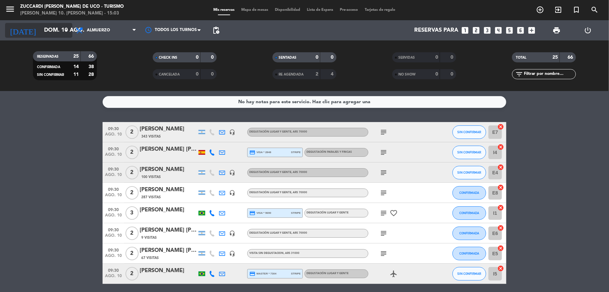
click at [41, 27] on input "dom. 10 ago." at bounding box center [77, 30] width 72 height 13
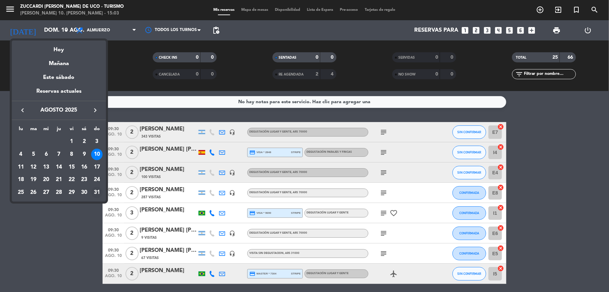
click at [98, 194] on div "31" at bounding box center [96, 192] width 11 height 11
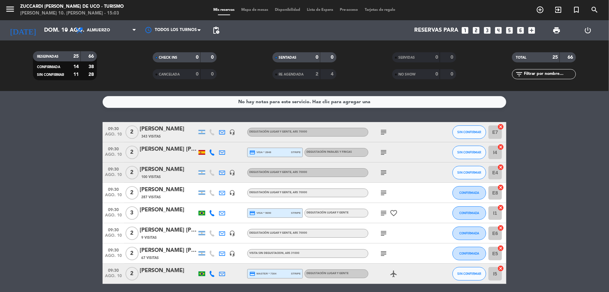
type input "dom. 31 ago."
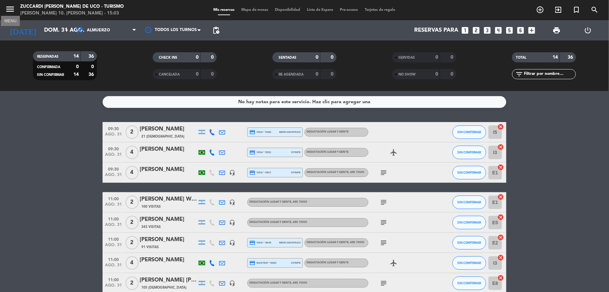
click at [9, 11] on icon "menu" at bounding box center [10, 9] width 10 height 10
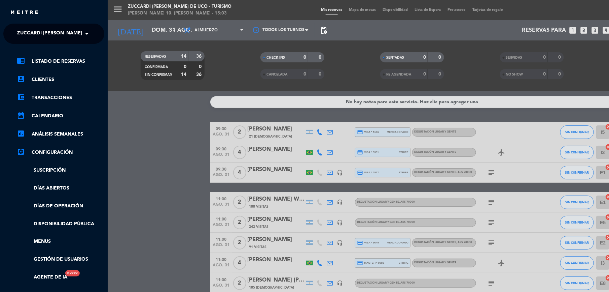
click at [41, 32] on span "Zuccardi [PERSON_NAME] de Uco - Turismo" at bounding box center [72, 34] width 111 height 14
click at [33, 50] on span "Finca [PERSON_NAME] Infinita" at bounding box center [45, 52] width 76 height 8
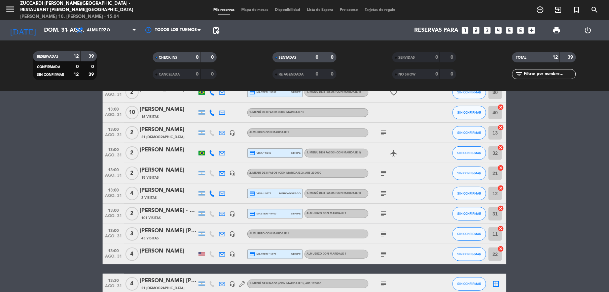
scroll to position [125, 0]
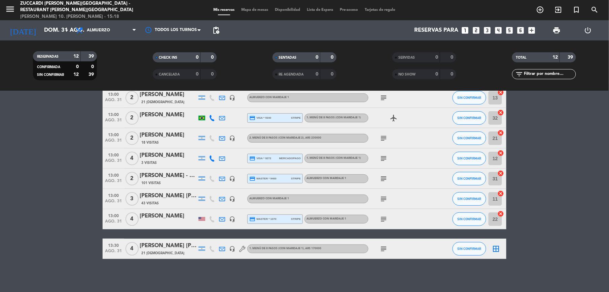
click at [477, 30] on icon "looks_two" at bounding box center [476, 30] width 9 height 9
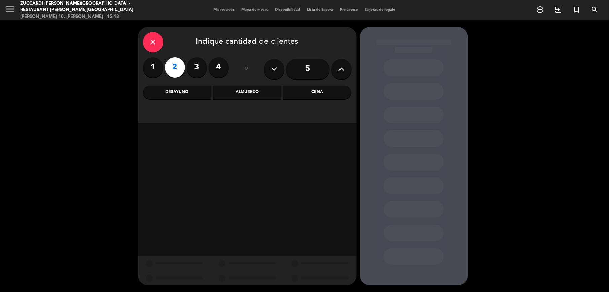
click at [258, 90] on div "Almuerzo" at bounding box center [247, 92] width 68 height 13
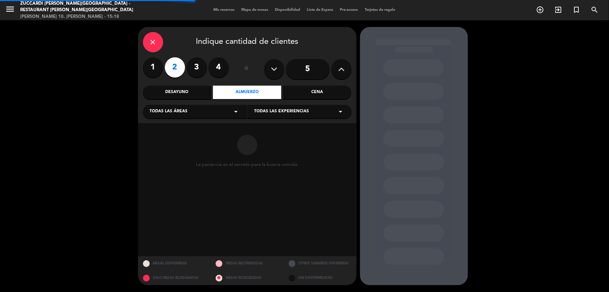
click at [196, 114] on div "Todas las áreas arrow_drop_down" at bounding box center [195, 111] width 104 height 13
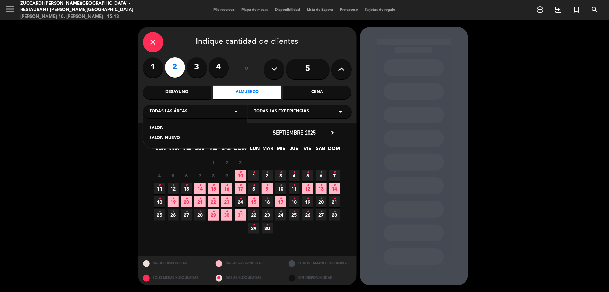
click at [240, 217] on span "31 •" at bounding box center [240, 214] width 11 height 11
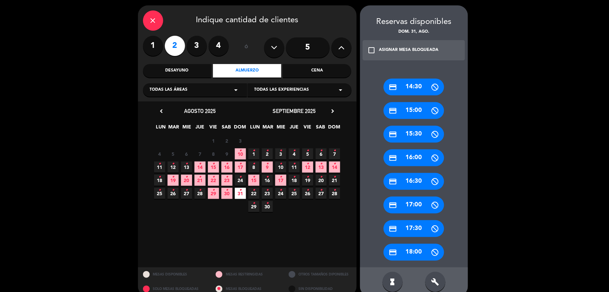
scroll to position [32, 0]
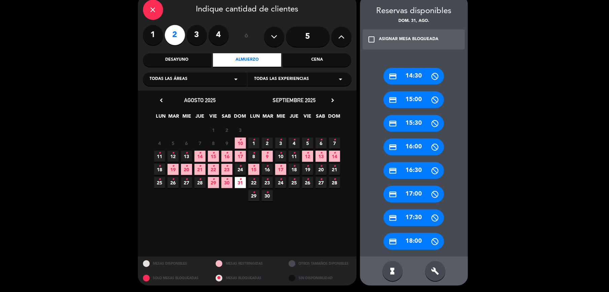
click at [440, 263] on div "build" at bounding box center [436, 271] width 20 height 20
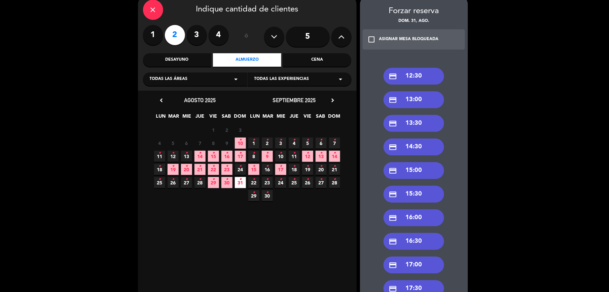
click at [417, 76] on div "credit_card 12:30" at bounding box center [414, 76] width 61 height 17
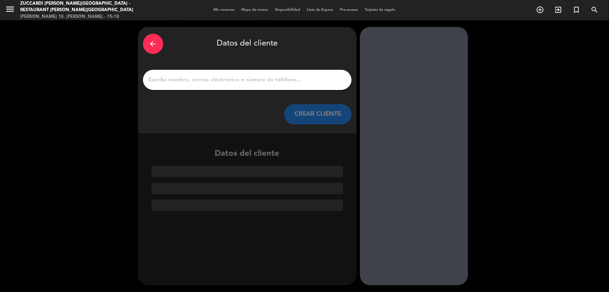
click at [230, 75] on input "1" at bounding box center [247, 79] width 199 height 9
paste input "[PERSON_NAME]"
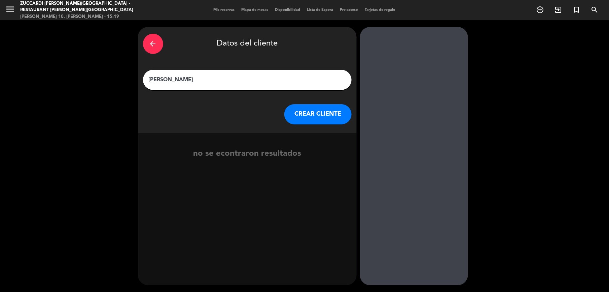
type input "[PERSON_NAME]"
click at [300, 114] on button "CREAR CLIENTE" at bounding box center [318, 114] width 67 height 20
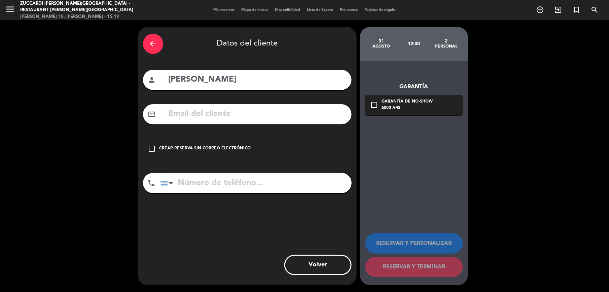
click at [199, 108] on input "text" at bounding box center [257, 114] width 179 height 14
paste input "[EMAIL_ADDRESS][DOMAIN_NAME]"
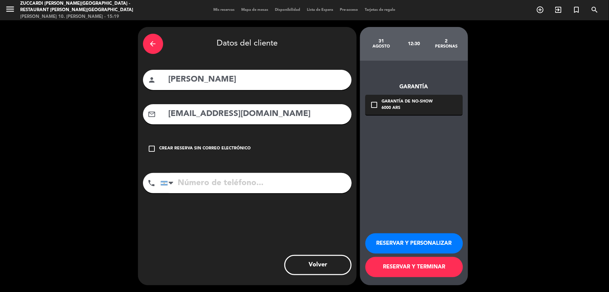
type input "[EMAIL_ADDRESS][DOMAIN_NAME]"
click at [153, 46] on icon "arrow_back" at bounding box center [153, 44] width 8 height 8
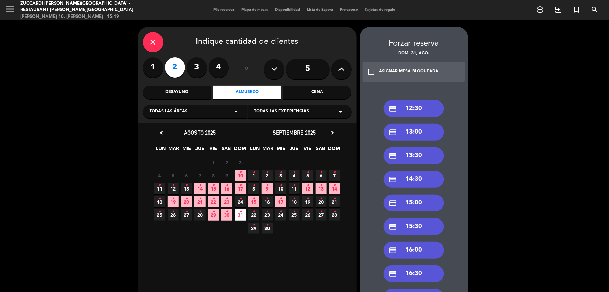
click at [294, 111] on span "Todas las experiencias" at bounding box center [282, 111] width 55 height 7
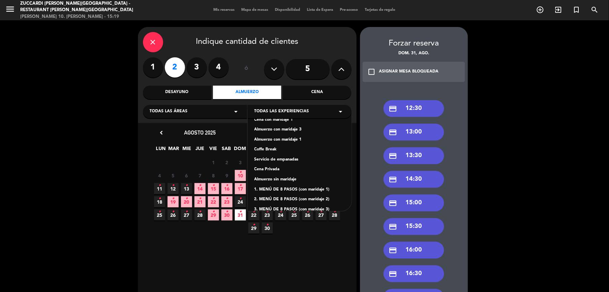
scroll to position [67, 0]
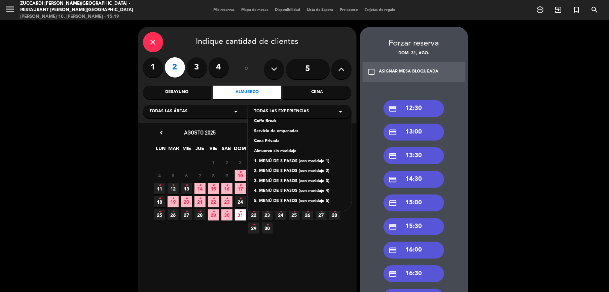
click at [286, 162] on div "1. MENÚ DE 8 PASOS (con maridaje 1)" at bounding box center [300, 161] width 91 height 7
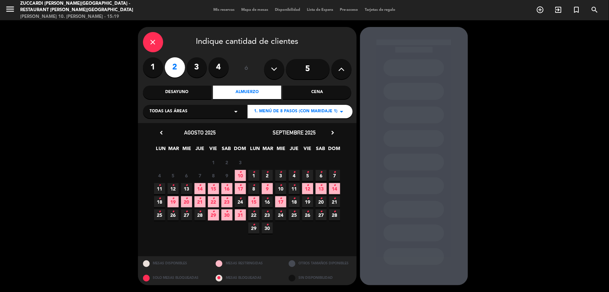
click at [238, 213] on span "31 •" at bounding box center [240, 214] width 11 height 11
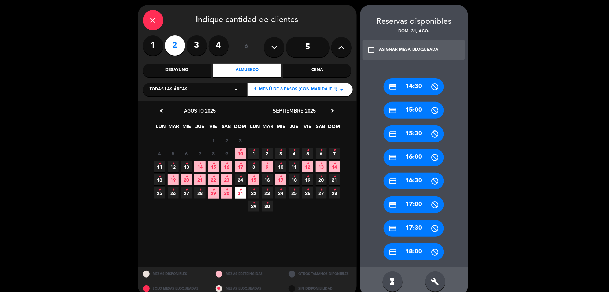
scroll to position [32, 0]
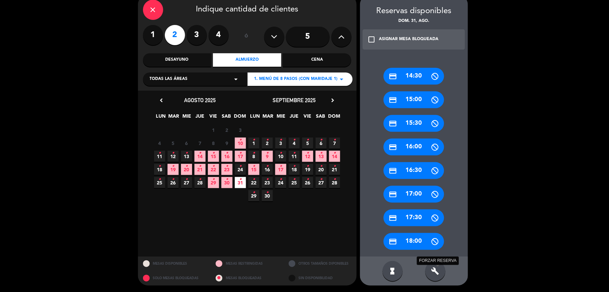
click at [439, 268] on icon "build" at bounding box center [436, 271] width 8 height 8
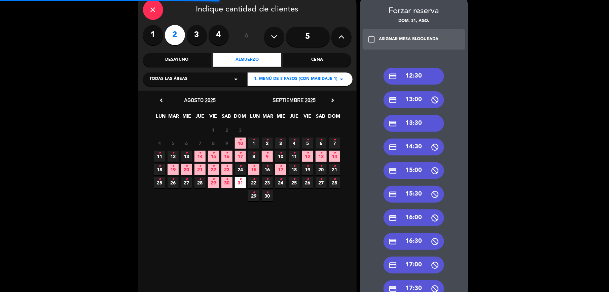
click at [423, 73] on div "credit_card 12:30" at bounding box center [414, 76] width 61 height 17
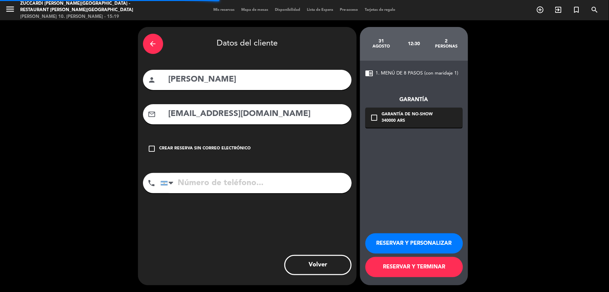
scroll to position [0, 0]
click at [374, 121] on icon "check_box_outline_blank" at bounding box center [375, 117] width 8 height 8
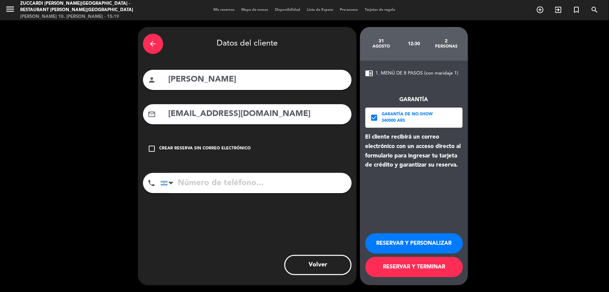
click at [256, 191] on input "tel" at bounding box center [256, 183] width 191 height 20
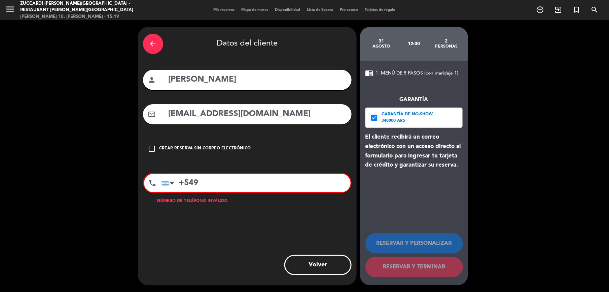
paste input "2984938688"
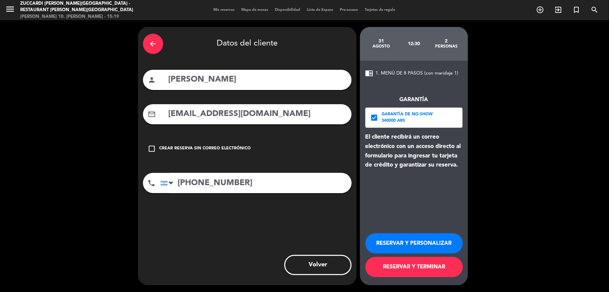
type input "[PHONE_NUMBER]"
click at [429, 245] on button "RESERVAR Y PERSONALIZAR" at bounding box center [415, 243] width 98 height 20
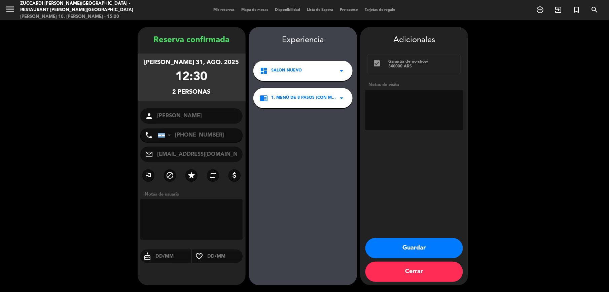
click at [422, 96] on textarea at bounding box center [415, 110] width 98 height 40
type textarea "Sin restricciones. Op Jesu"
click at [416, 241] on button "Guardar" at bounding box center [415, 248] width 98 height 20
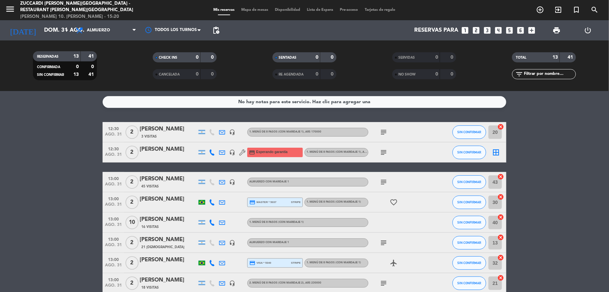
click at [384, 131] on icon "subject" at bounding box center [384, 132] width 8 height 8
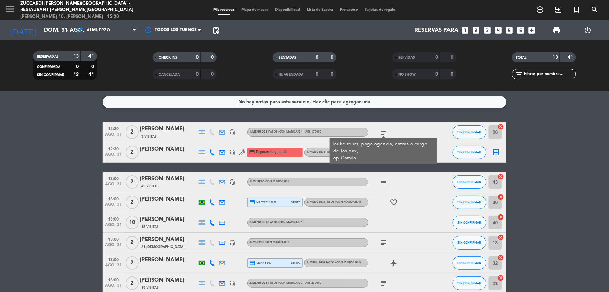
click at [381, 184] on icon "subject" at bounding box center [384, 182] width 8 height 8
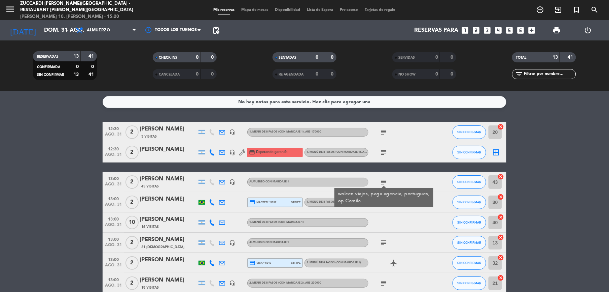
click at [383, 240] on icon "subject" at bounding box center [384, 242] width 8 height 8
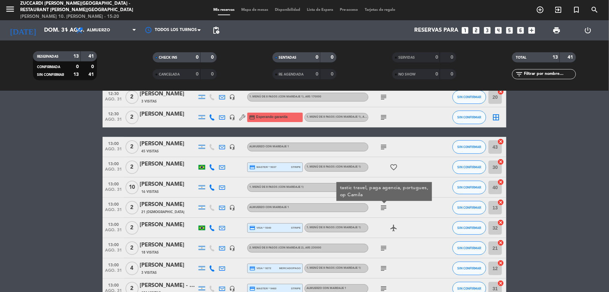
scroll to position [45, 0]
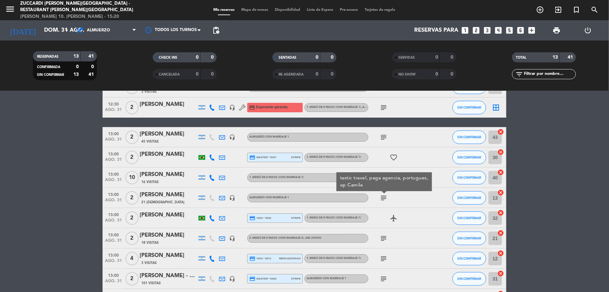
drag, startPoint x: 385, startPoint y: 232, endPoint x: 385, endPoint y: 237, distance: 5.4
click at [385, 233] on div "subject" at bounding box center [399, 238] width 61 height 20
click at [385, 237] on icon "subject" at bounding box center [384, 238] width 8 height 8
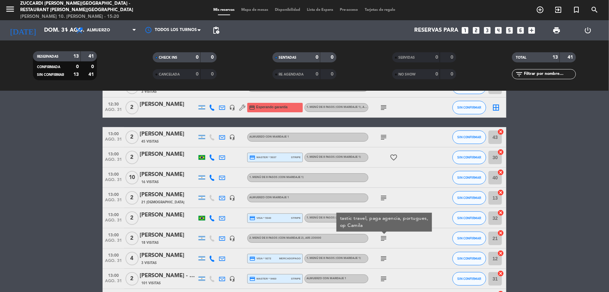
click at [384, 259] on icon "subject" at bounding box center [384, 258] width 8 height 8
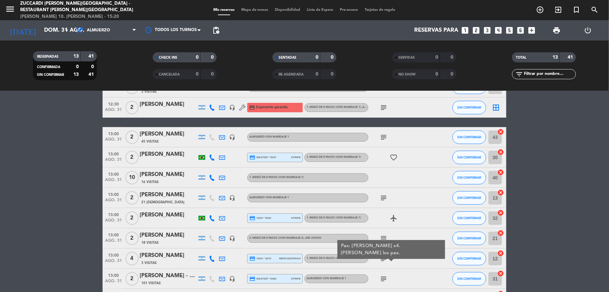
click at [385, 275] on icon "subject" at bounding box center [384, 278] width 8 height 8
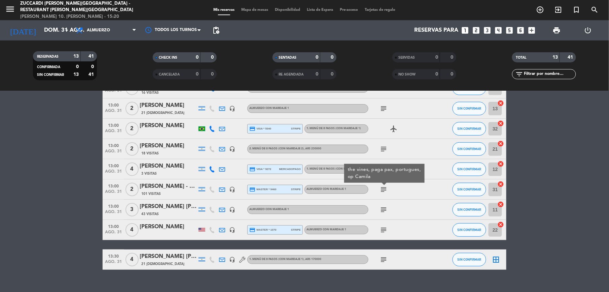
scroll to position [135, 0]
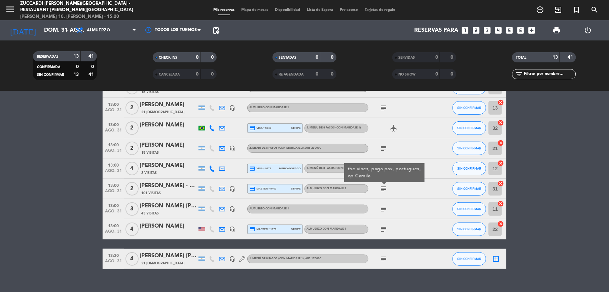
click at [381, 208] on icon "subject" at bounding box center [384, 209] width 8 height 8
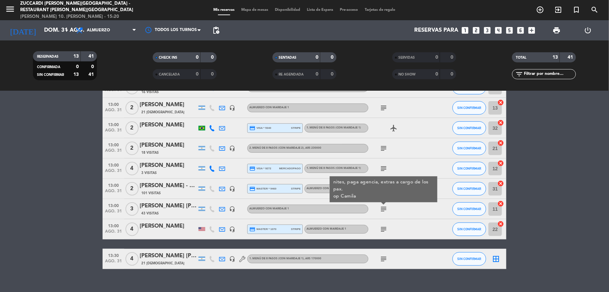
click at [386, 223] on div "subject" at bounding box center [399, 229] width 61 height 20
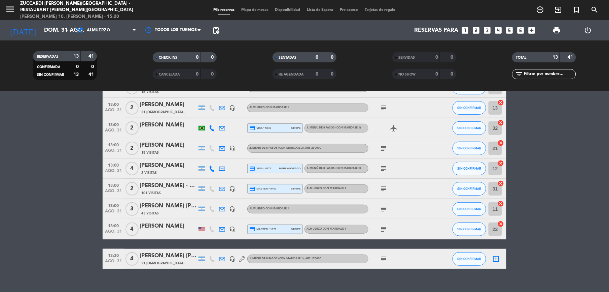
click at [385, 230] on icon "subject" at bounding box center [384, 229] width 8 height 8
click at [387, 258] on icon "subject" at bounding box center [384, 259] width 8 height 8
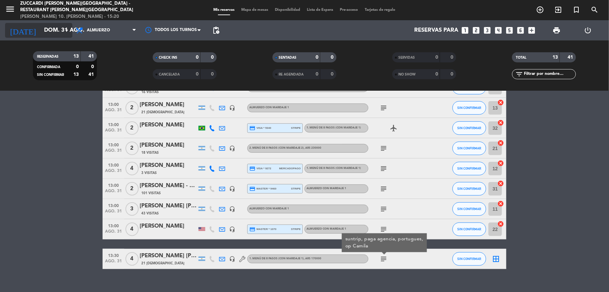
click at [43, 32] on input "dom. 31 ago." at bounding box center [77, 30] width 72 height 13
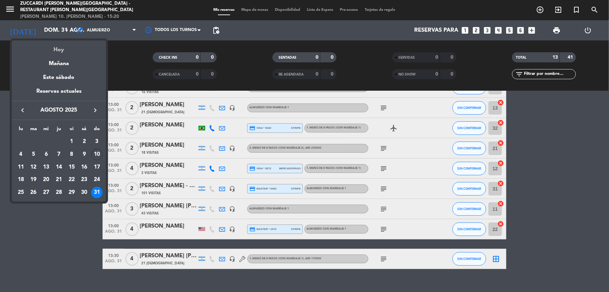
click at [56, 50] on div "Hoy" at bounding box center [59, 47] width 94 height 14
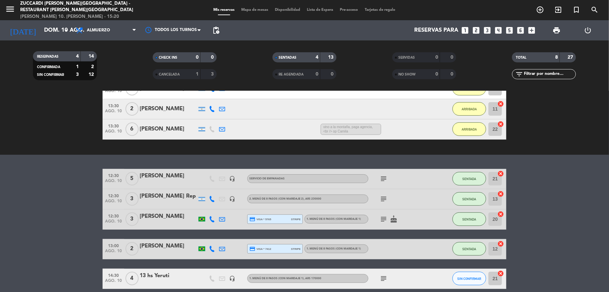
scroll to position [90, 0]
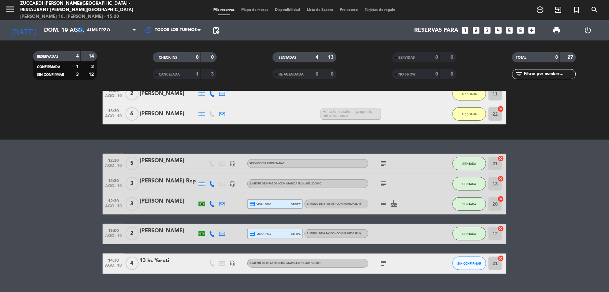
click at [385, 165] on icon "subject" at bounding box center [384, 163] width 8 height 8
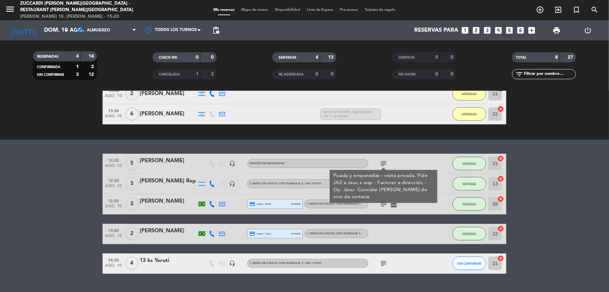
click at [383, 205] on icon "subject" at bounding box center [384, 204] width 8 height 8
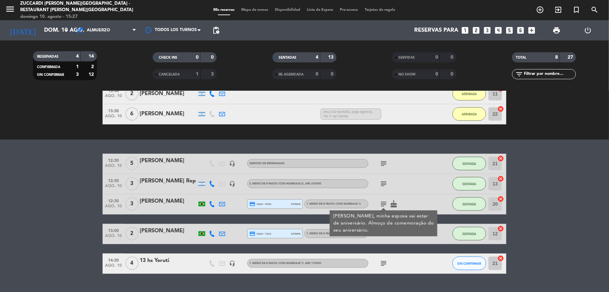
drag, startPoint x: 80, startPoint y: 216, endPoint x: 73, endPoint y: 144, distance: 71.7
click at [78, 203] on bookings-row "12:30 ago. 10 5 [PERSON_NAME] headset_mic Servicio de empanadas subject SENTADA…" at bounding box center [304, 214] width 609 height 120
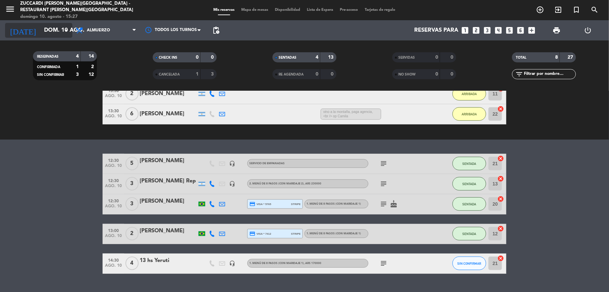
click at [54, 34] on input "dom. 10 ago." at bounding box center [77, 30] width 72 height 13
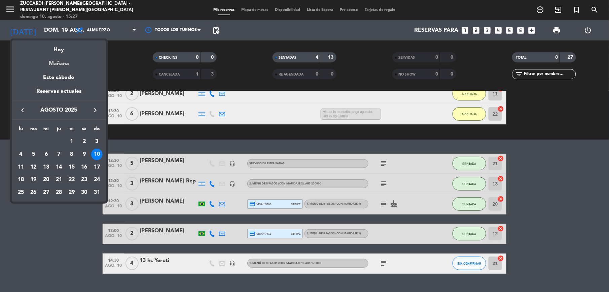
click at [59, 64] on div "Mañana" at bounding box center [59, 61] width 94 height 14
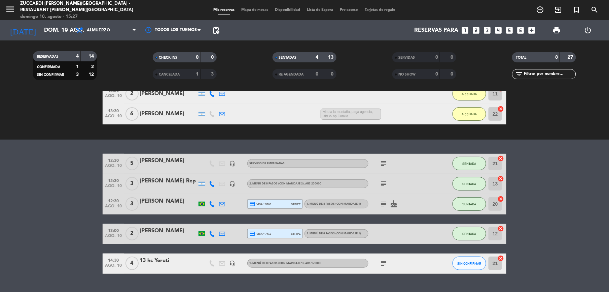
type input "lun. 11 ago."
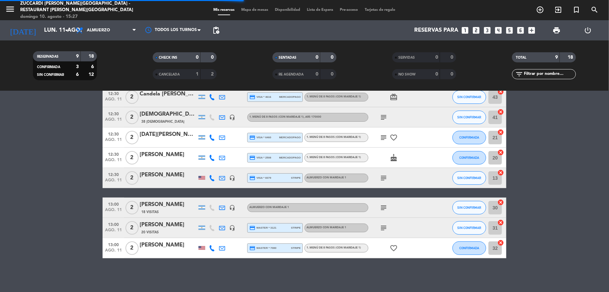
scroll to position [0, 0]
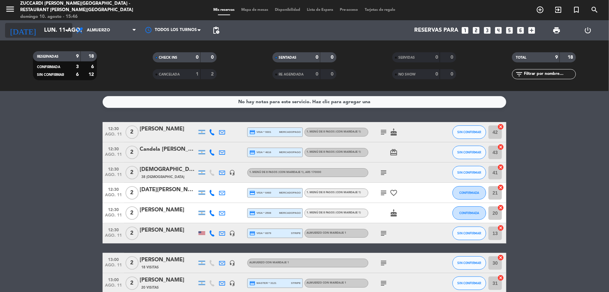
click at [41, 28] on input "lun. 11 ago." at bounding box center [77, 30] width 72 height 13
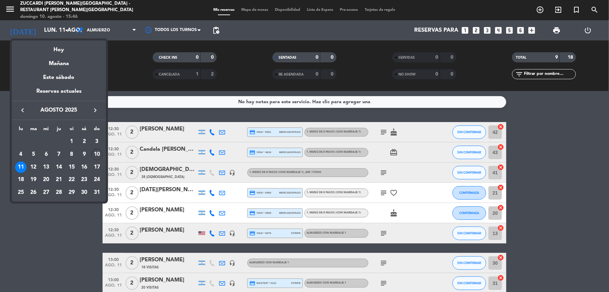
click at [0, 92] on html "close × Zuccardi [PERSON_NAME][GEOGRAPHIC_DATA] - Restaurant [PERSON_NAME] Infi…" at bounding box center [304, 146] width 609 height 292
click at [42, 247] on div at bounding box center [304, 146] width 609 height 292
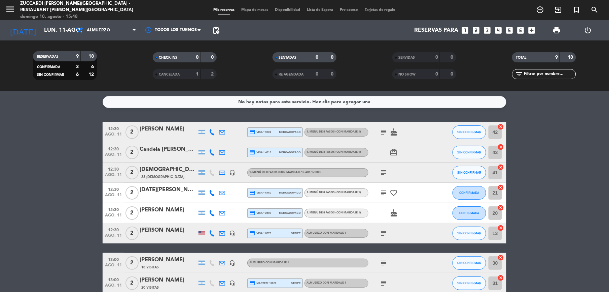
click at [383, 132] on icon "subject" at bounding box center [384, 132] width 8 height 8
